Goal: Browse casually: Explore the website without a specific task or goal

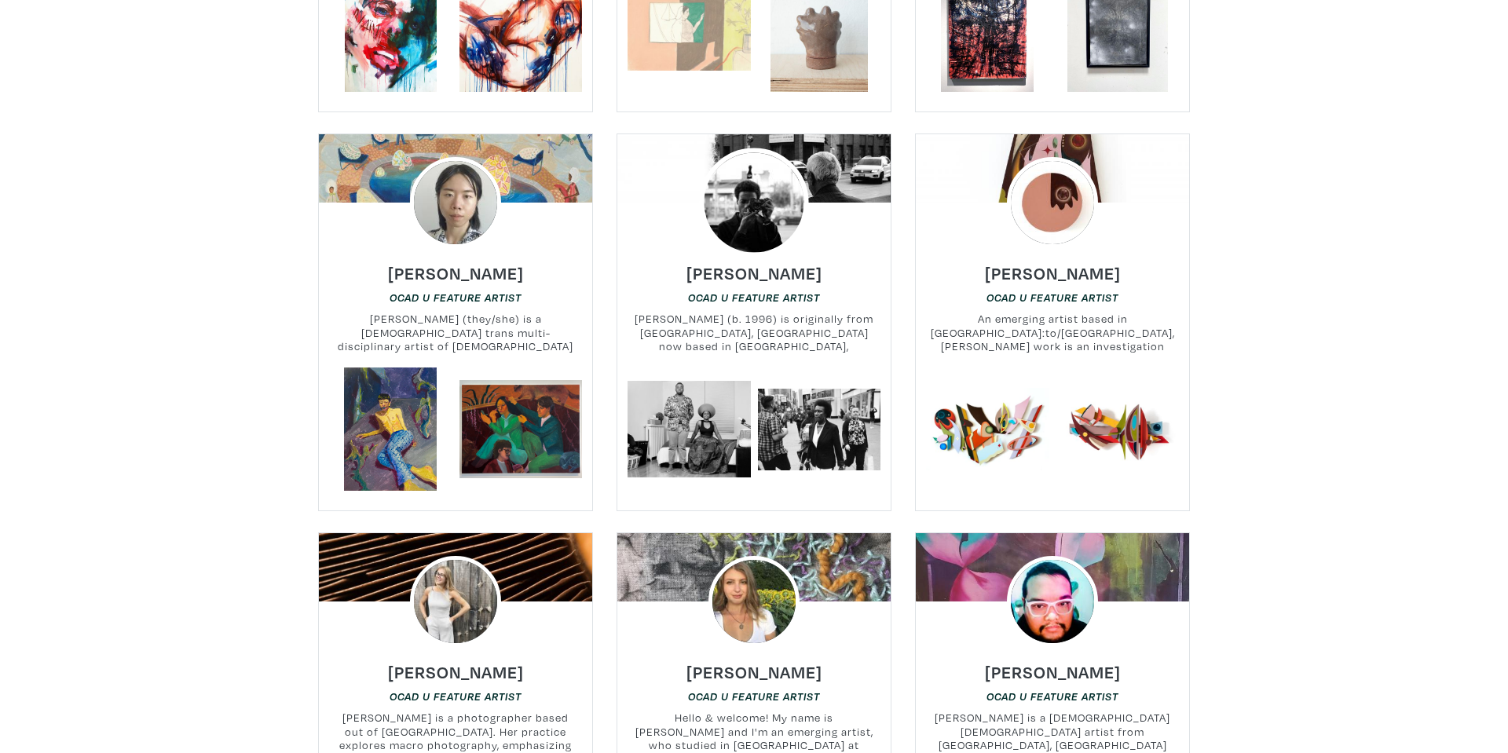
scroll to position [15350, 0]
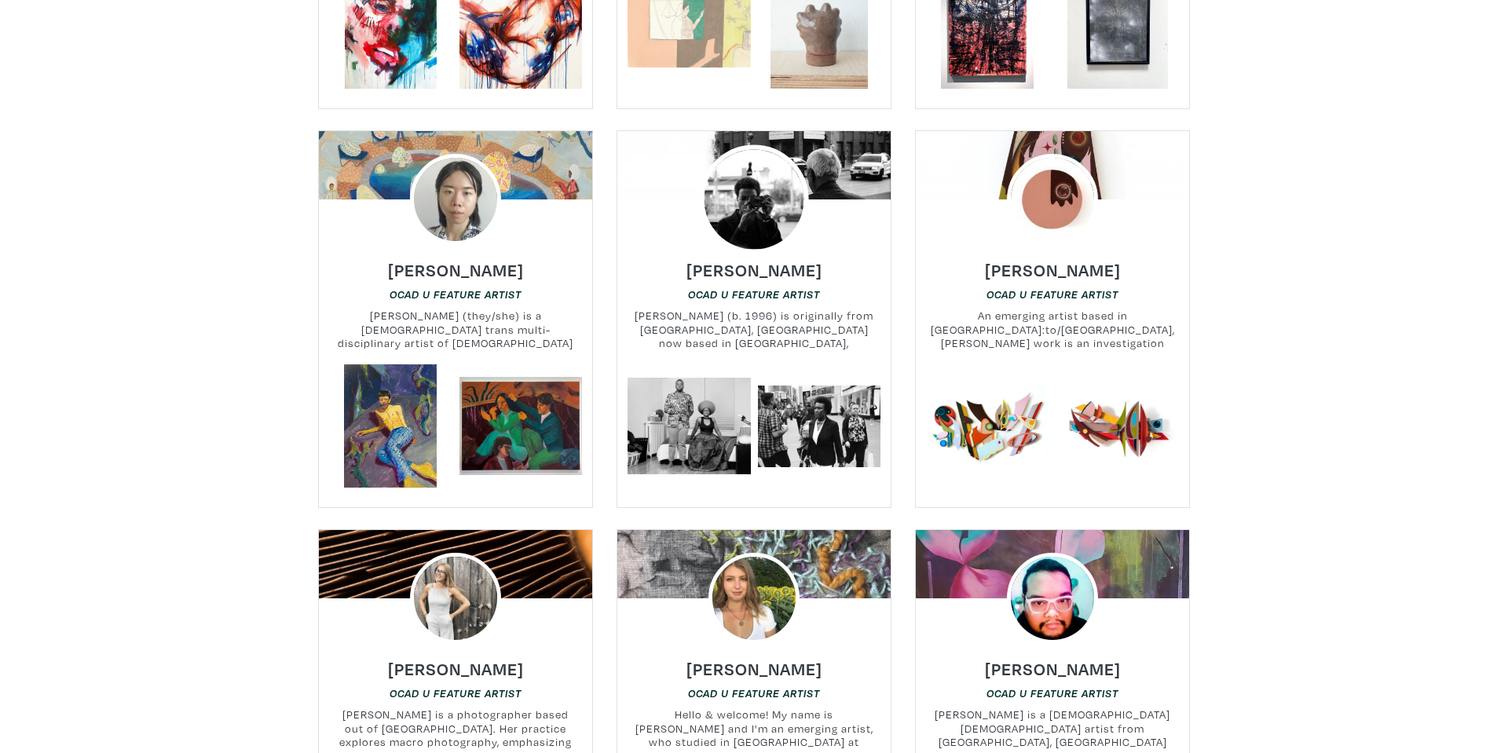
click at [727, 145] on img at bounding box center [753, 199] width 109 height 109
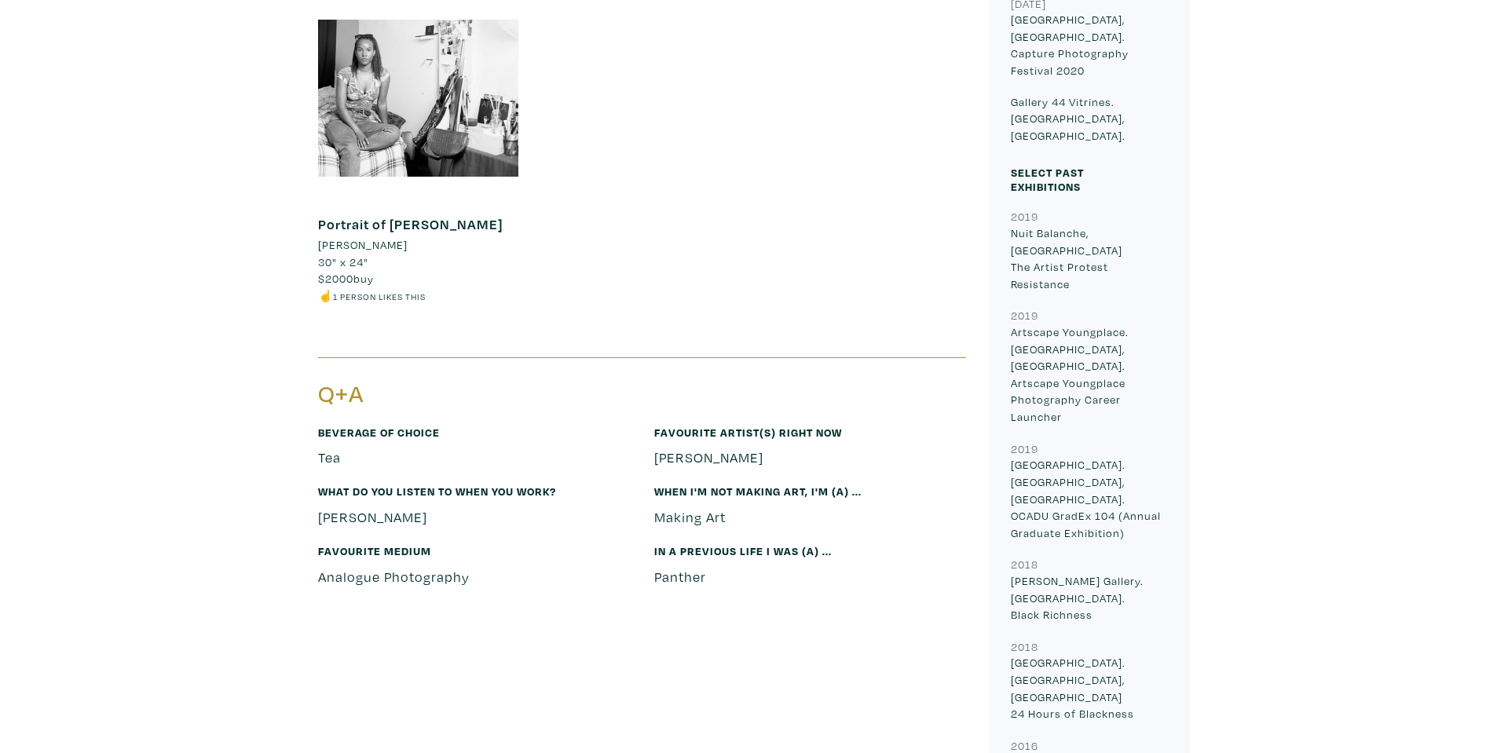
scroll to position [967, 0]
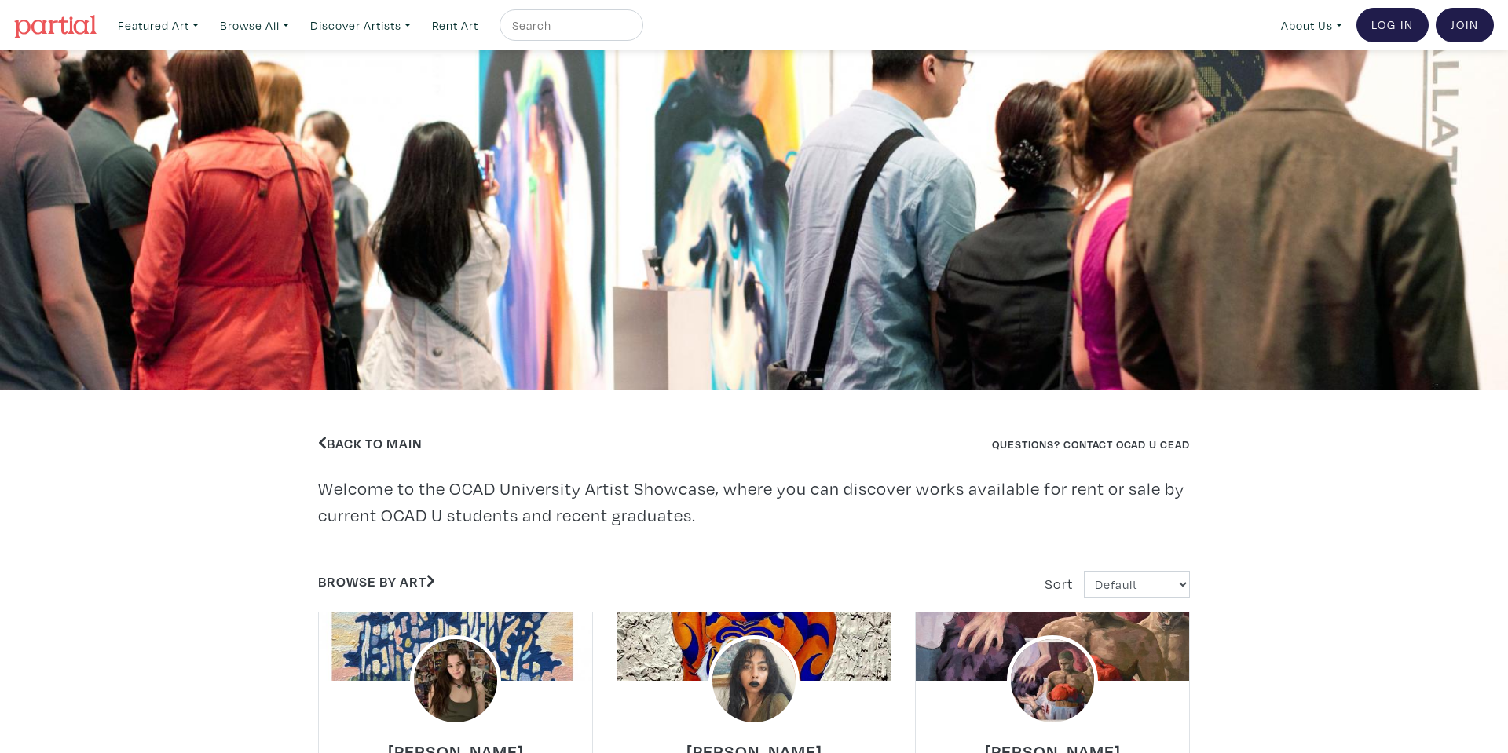
click at [70, 15] on img at bounding box center [55, 27] width 82 height 24
